Goal: Transaction & Acquisition: Download file/media

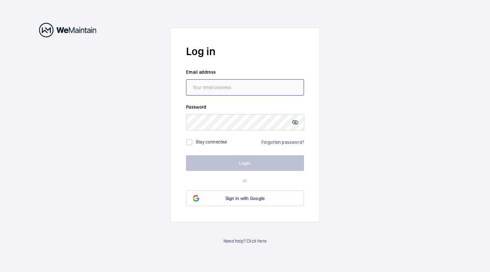
type input "[EMAIL_ADDRESS][PERSON_NAME][DOMAIN_NAME]"
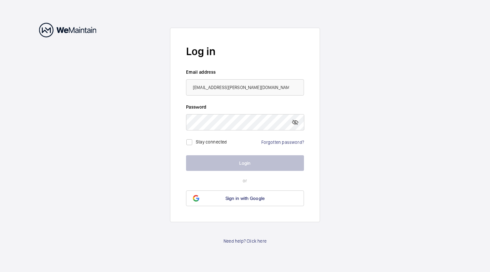
click at [216, 144] on label "Stay connected" at bounding box center [211, 141] width 31 height 5
checkbox input "true"
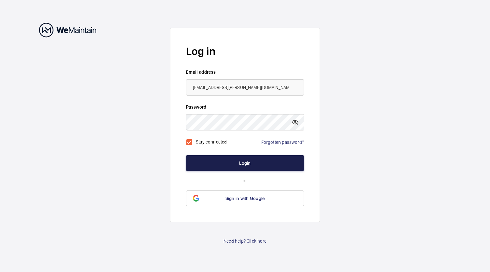
click at [229, 158] on button "Login" at bounding box center [245, 163] width 118 height 16
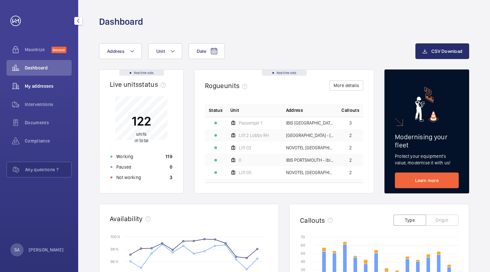
click at [41, 87] on span "My addresses" at bounding box center [48, 86] width 47 height 7
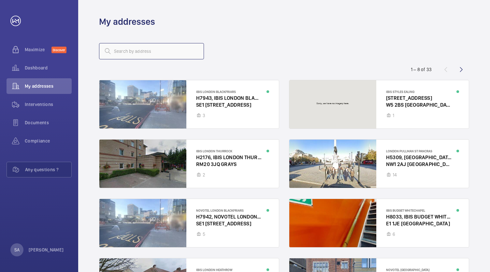
click at [135, 53] on input "text" at bounding box center [151, 51] width 105 height 16
click at [222, 94] on div at bounding box center [188, 104] width 179 height 48
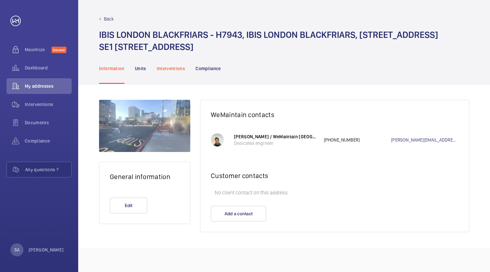
click at [176, 66] on p "Interventions" at bounding box center [171, 68] width 29 height 7
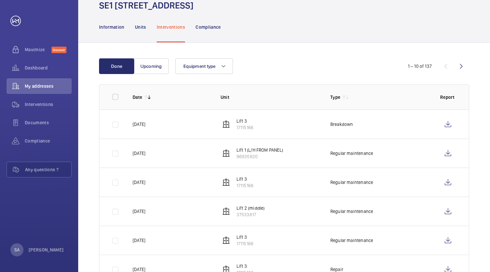
scroll to position [65, 0]
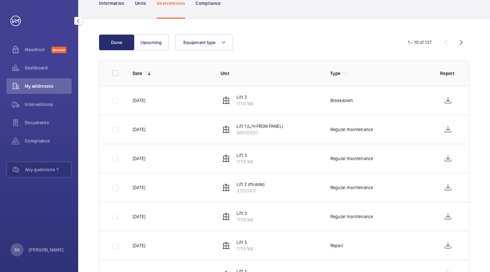
click at [43, 87] on span "My addresses" at bounding box center [48, 86] width 47 height 7
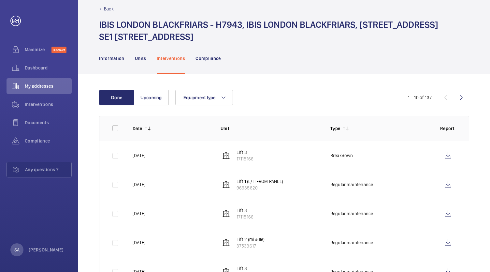
scroll to position [0, 0]
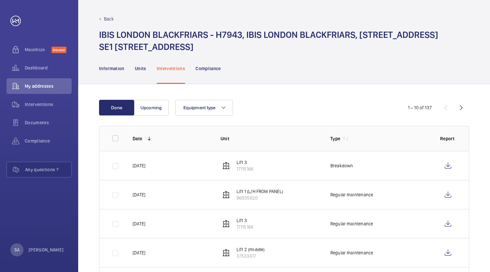
click at [107, 19] on p "Back" at bounding box center [109, 19] width 10 height 7
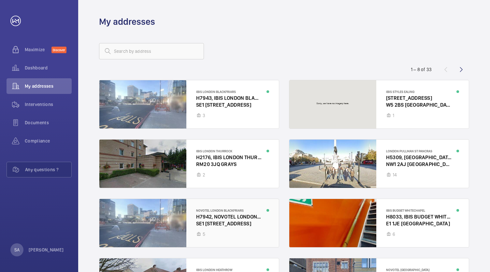
click at [226, 223] on div at bounding box center [188, 223] width 179 height 48
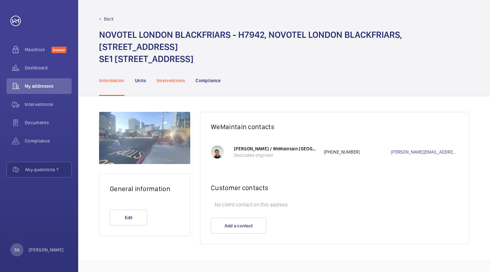
click at [165, 79] on p "Interventions" at bounding box center [171, 80] width 29 height 7
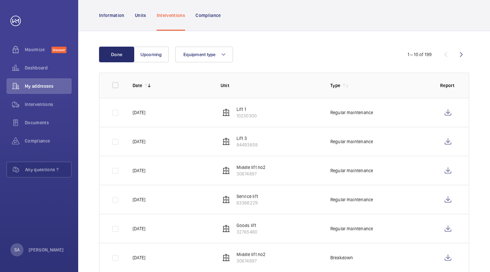
scroll to position [98, 0]
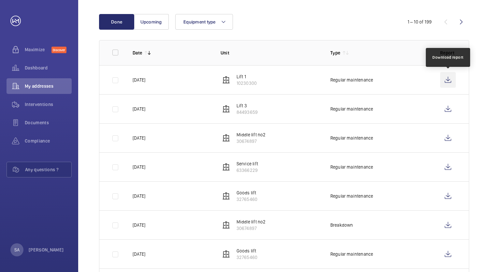
click at [449, 82] on wm-front-icon-button at bounding box center [448, 80] width 16 height 16
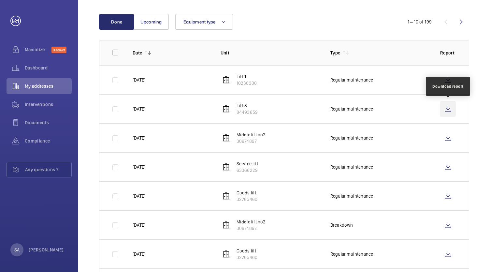
click at [451, 109] on wm-front-icon-button at bounding box center [448, 109] width 16 height 16
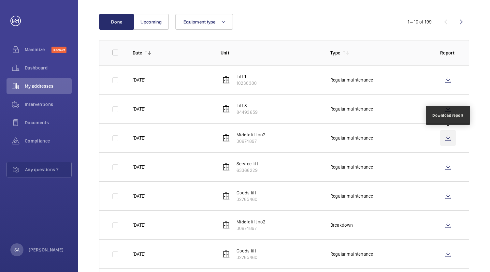
click at [444, 134] on wm-front-icon-button at bounding box center [448, 138] width 16 height 16
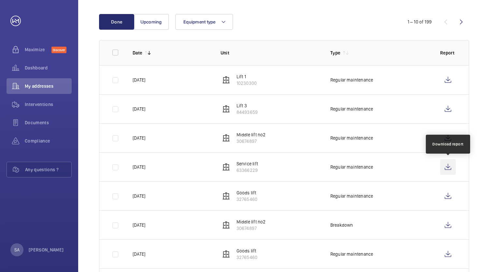
click at [450, 167] on wm-front-icon-button at bounding box center [448, 167] width 16 height 16
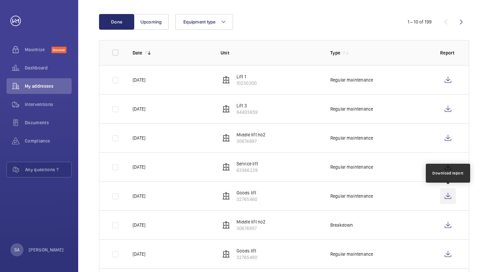
click at [450, 193] on wm-front-icon-button at bounding box center [448, 196] width 16 height 16
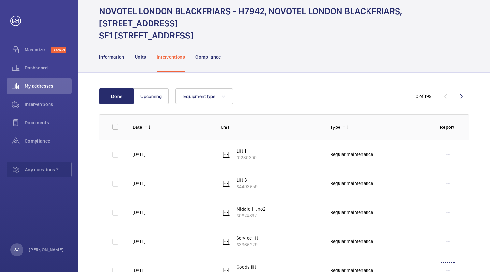
scroll to position [0, 0]
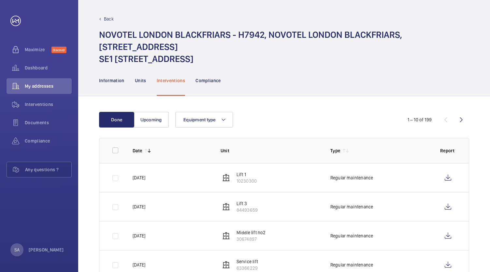
click at [106, 19] on p "Back" at bounding box center [109, 19] width 10 height 7
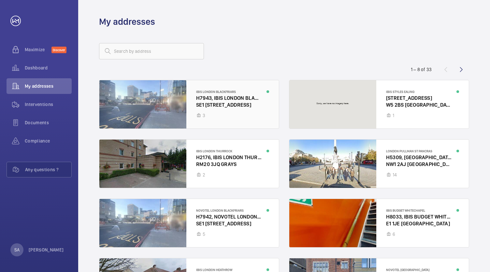
click at [235, 102] on div at bounding box center [188, 104] width 179 height 48
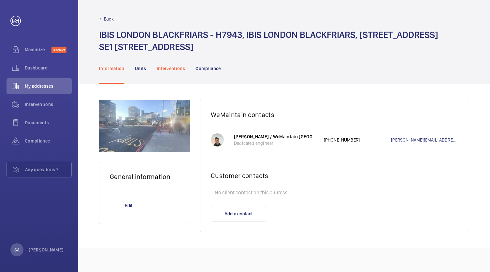
click at [171, 69] on p "Interventions" at bounding box center [171, 68] width 29 height 7
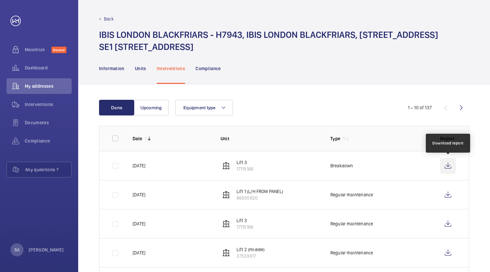
click at [447, 166] on wm-front-icon-button at bounding box center [448, 166] width 16 height 16
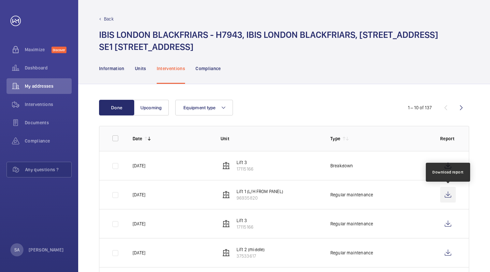
click at [447, 194] on wm-front-icon-button at bounding box center [448, 195] width 16 height 16
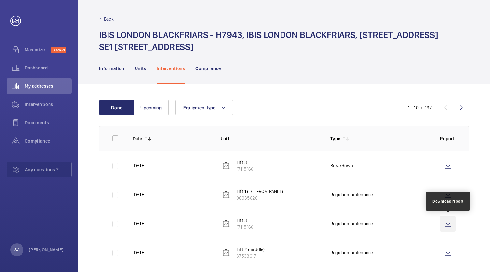
click at [452, 222] on wm-front-icon-button at bounding box center [448, 224] width 16 height 16
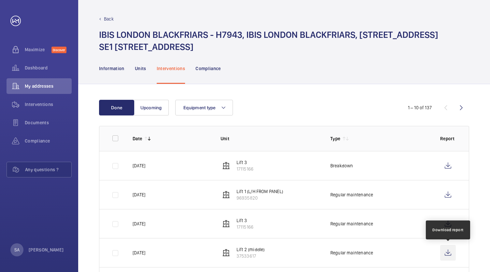
click at [449, 249] on wm-front-icon-button at bounding box center [448, 252] width 16 height 16
